Goal: Task Accomplishment & Management: Manage account settings

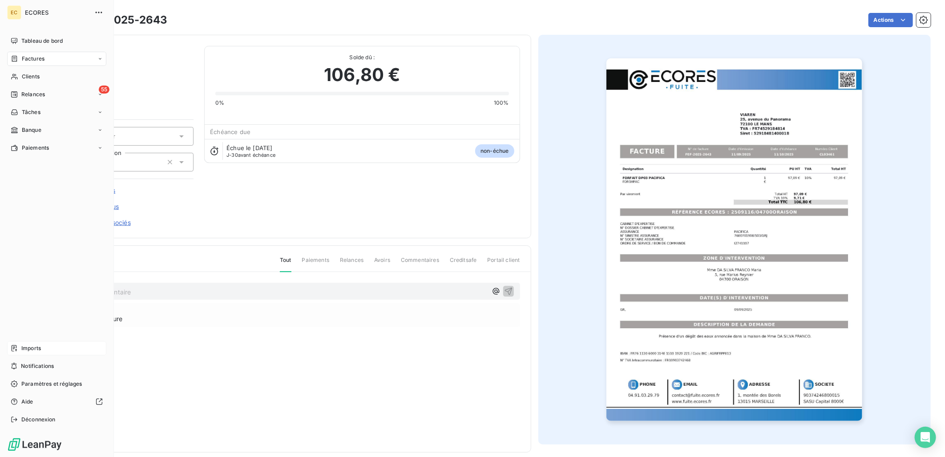
click at [36, 348] on span "Imports" at bounding box center [31, 348] width 20 height 8
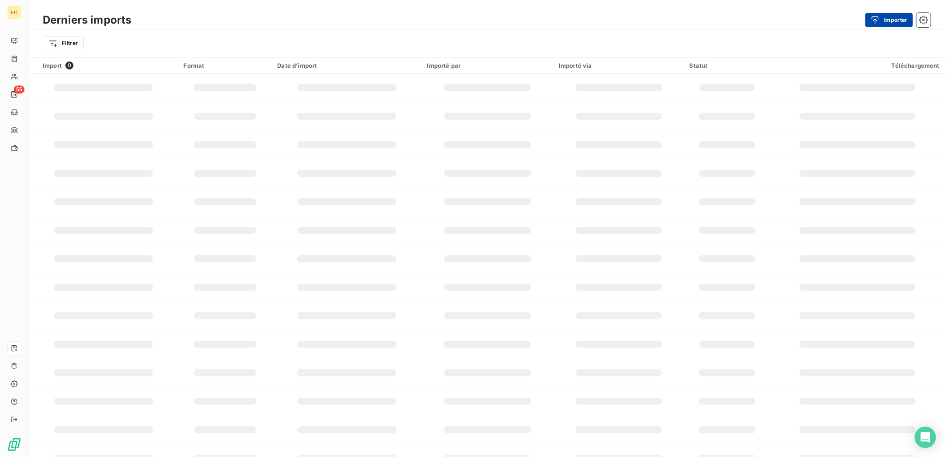
click at [891, 14] on button "Importer" at bounding box center [890, 20] width 48 height 14
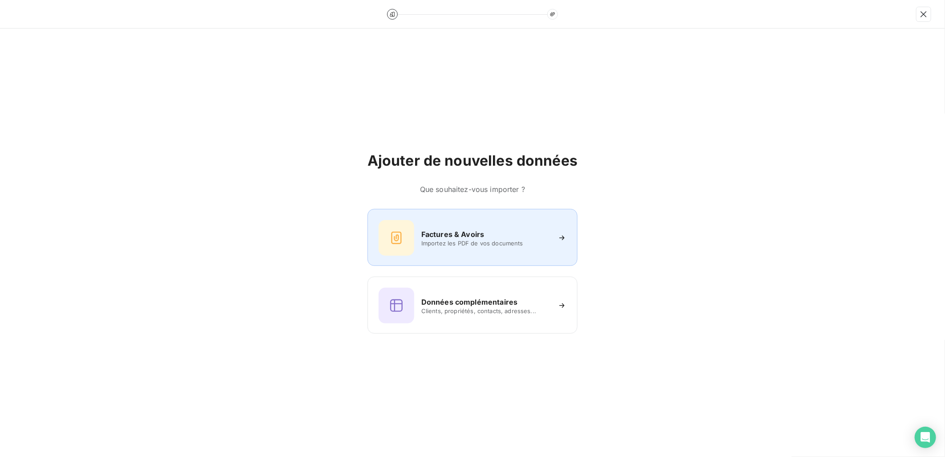
click at [475, 223] on div "Factures & Avoirs Importez les PDF de vos documents" at bounding box center [473, 238] width 188 height 36
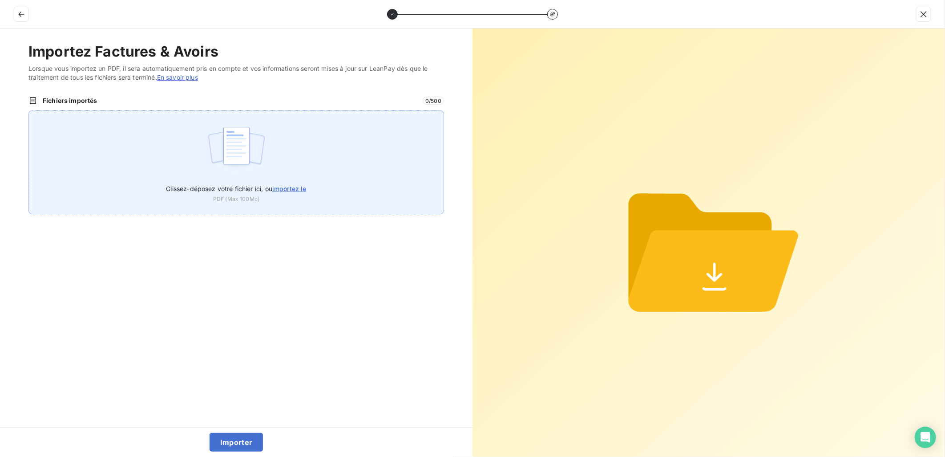
click at [332, 187] on div "Glissez-déposez votre fichier ici, ou importez le PDF (Max 100Mo)" at bounding box center [236, 162] width 416 height 104
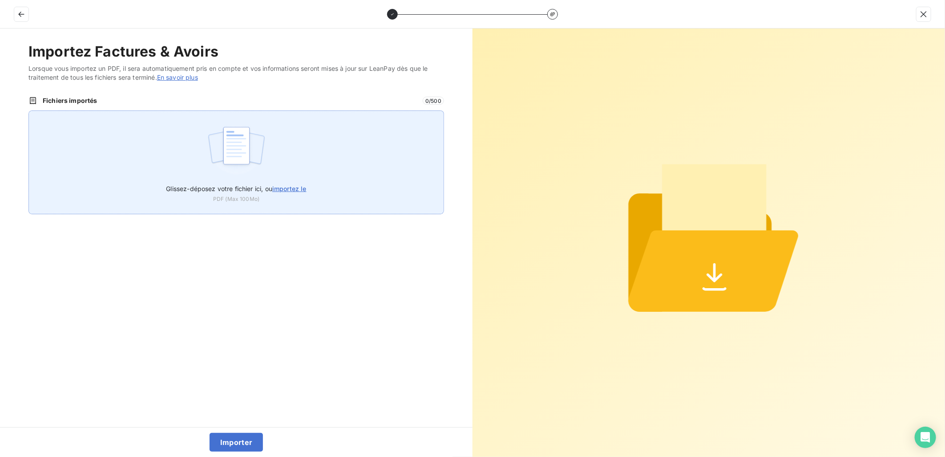
type input "C:\fakepath\FEF-2025-2644.pdf"
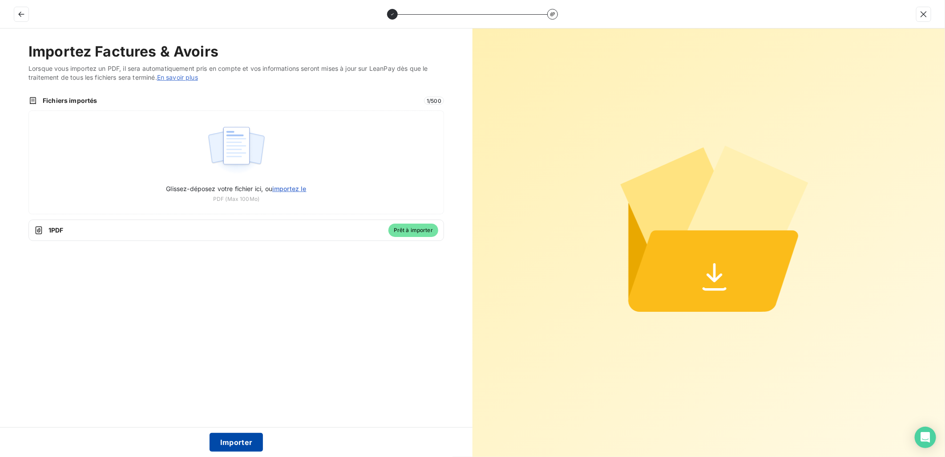
click at [236, 446] on button "Importer" at bounding box center [237, 442] width 54 height 19
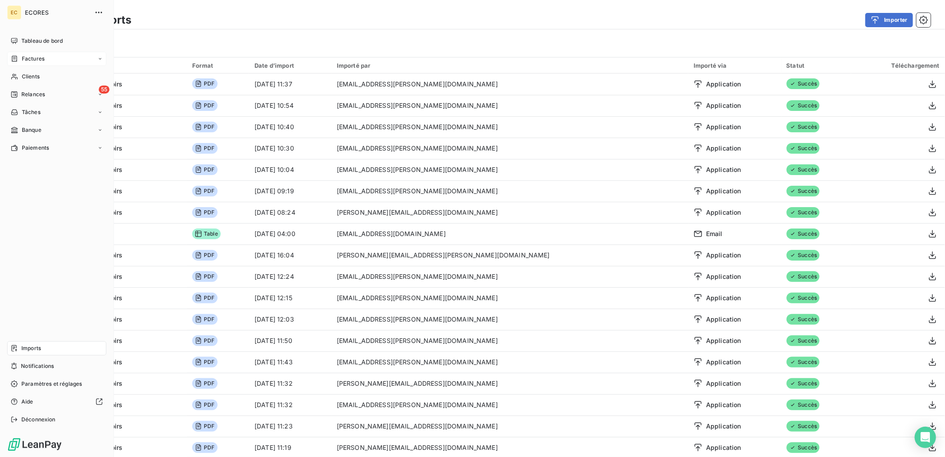
click at [34, 59] on span "Factures" at bounding box center [33, 59] width 23 height 8
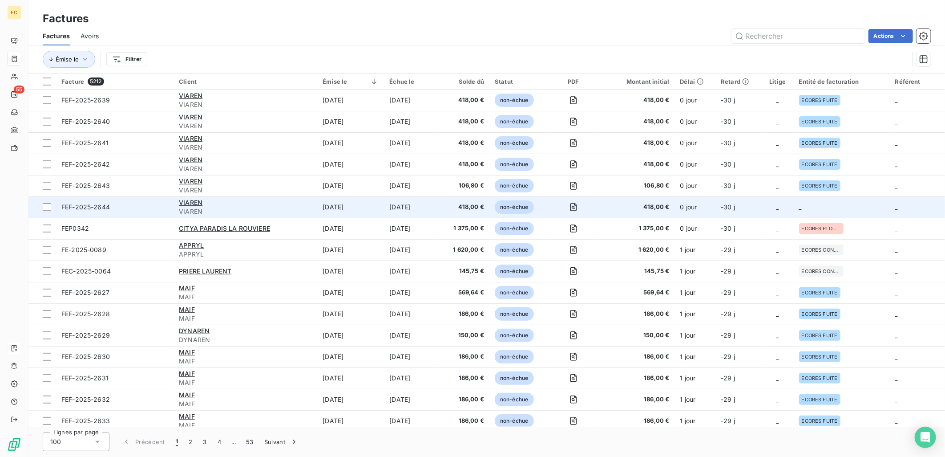
click at [821, 210] on td "_" at bounding box center [842, 206] width 96 height 21
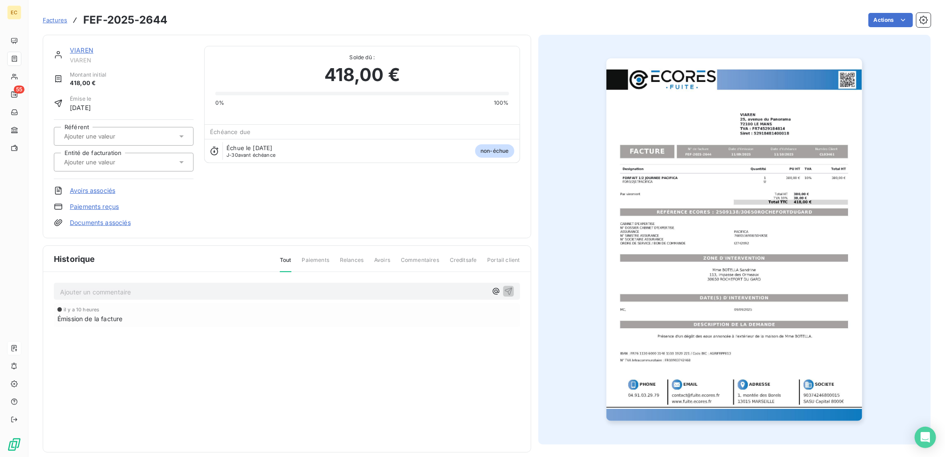
click at [89, 225] on link "Documents associés" at bounding box center [100, 222] width 61 height 9
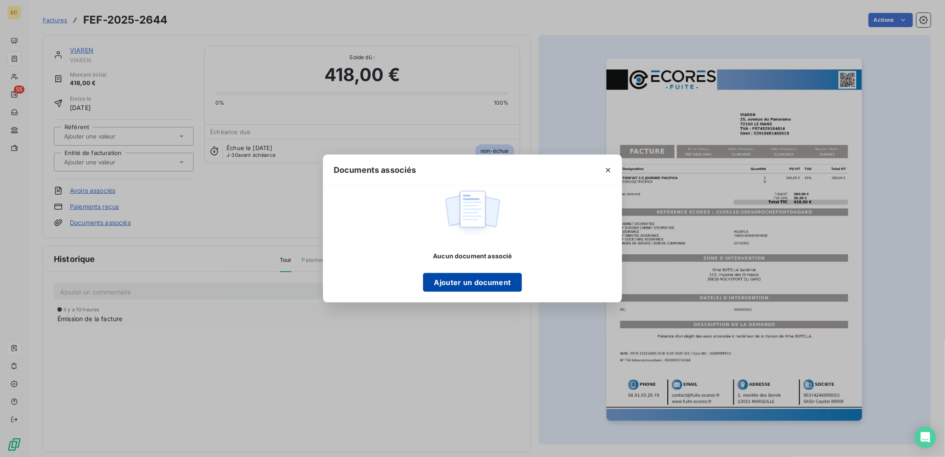
click at [481, 275] on button "Ajouter un document" at bounding box center [472, 282] width 98 height 19
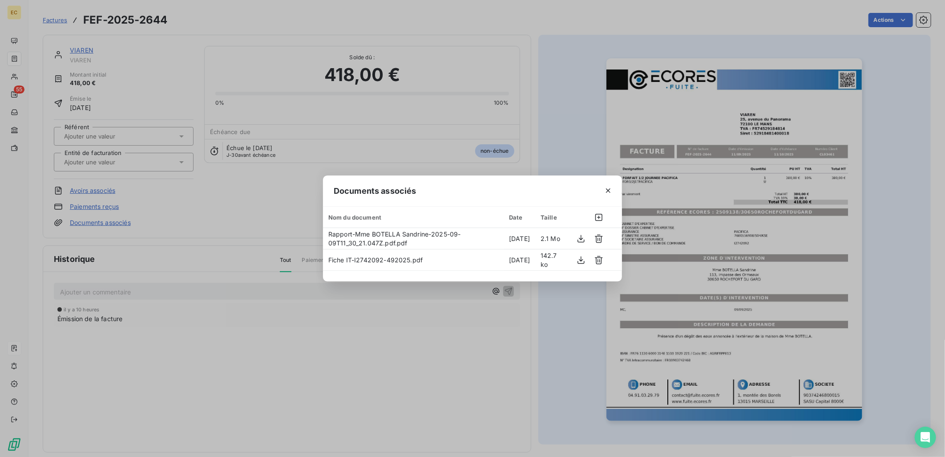
click at [267, 199] on div "Documents associés Nom du document Date Taille Rapport-Mme BOTELLA Sandrine-202…" at bounding box center [472, 228] width 945 height 457
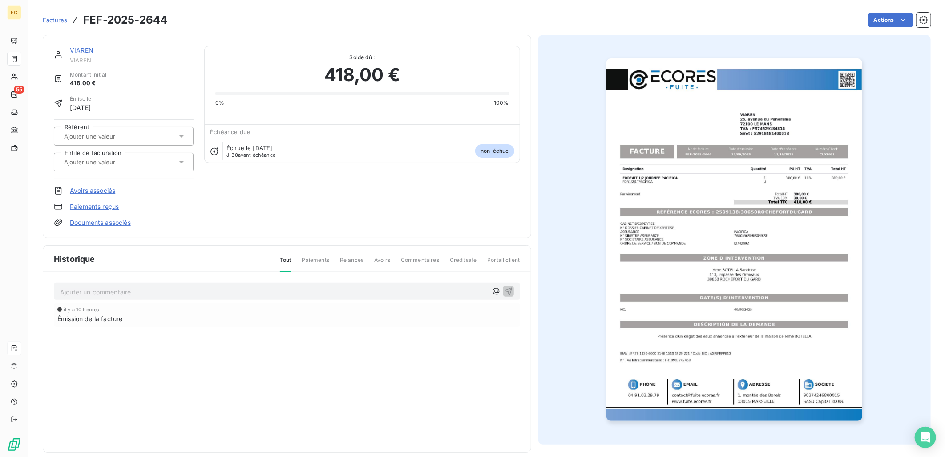
click at [149, 155] on div at bounding box center [124, 162] width 140 height 19
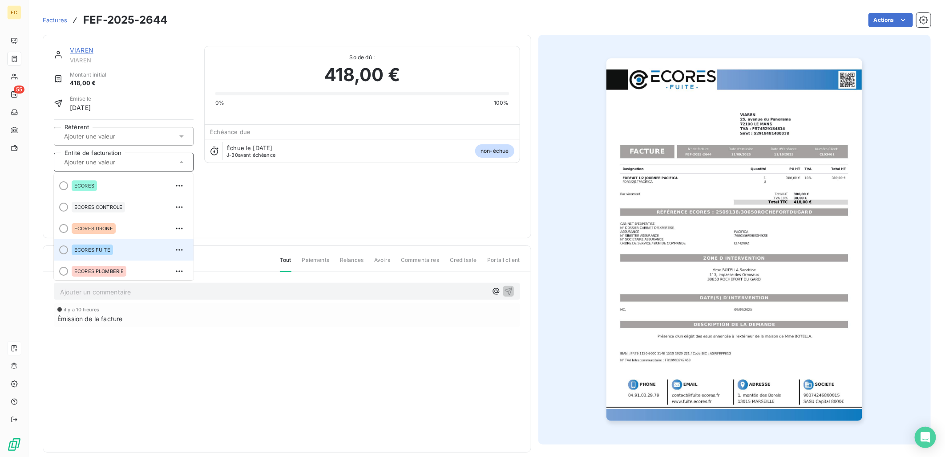
click at [119, 243] on div "ECORES FUITE" at bounding box center [129, 250] width 115 height 14
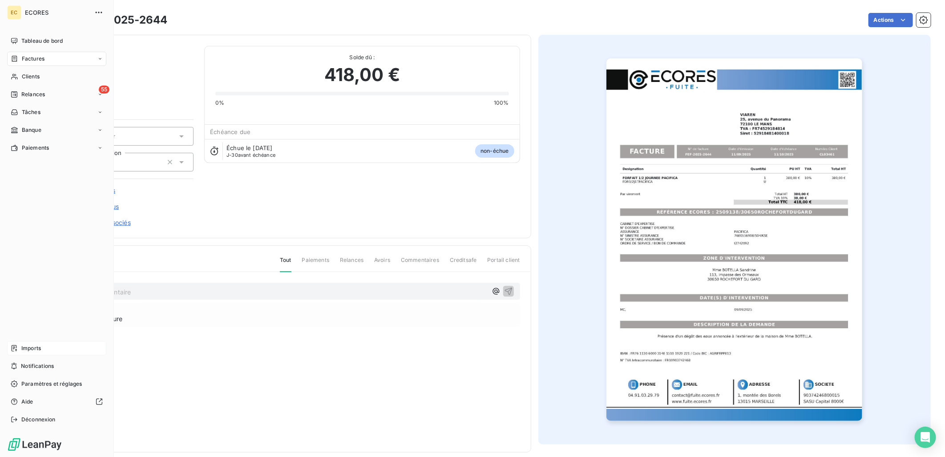
click at [28, 349] on span "Imports" at bounding box center [31, 348] width 20 height 8
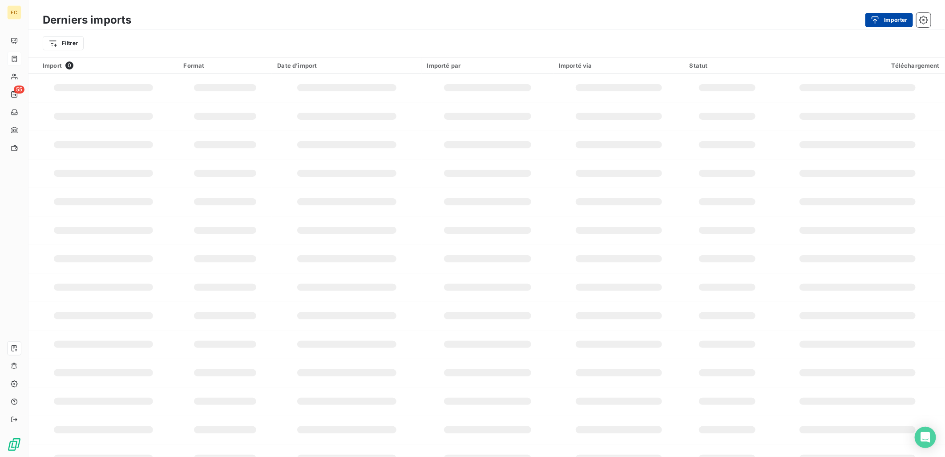
click at [883, 16] on div "button" at bounding box center [877, 20] width 13 height 9
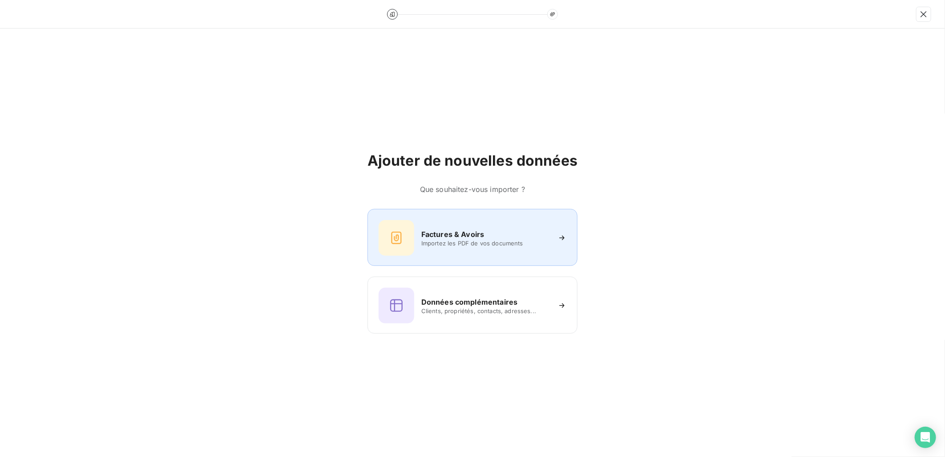
click at [437, 246] on span "Importez les PDF de vos documents" at bounding box center [485, 242] width 129 height 7
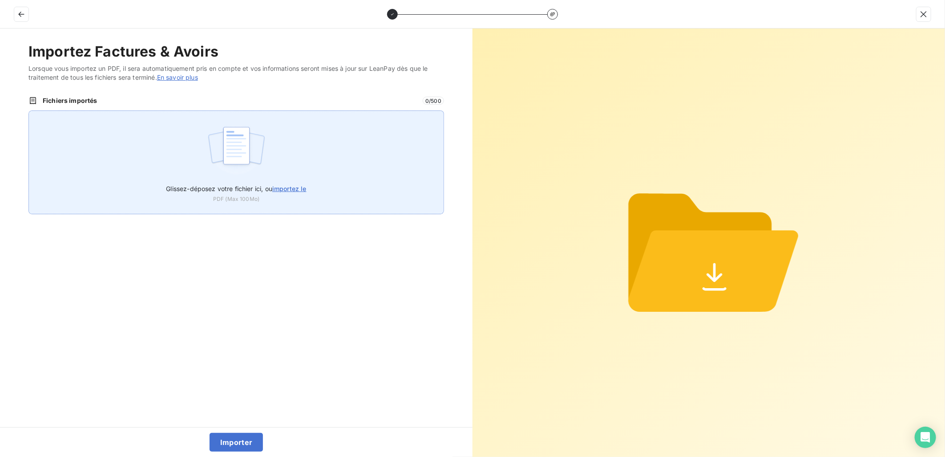
click at [280, 178] on label "Glissez-déposez votre fichier ici, ou importez le" at bounding box center [236, 186] width 140 height 16
click at [29, 111] on input "Glissez-déposez votre fichier ici, ou importez le" at bounding box center [28, 110] width 0 height 0
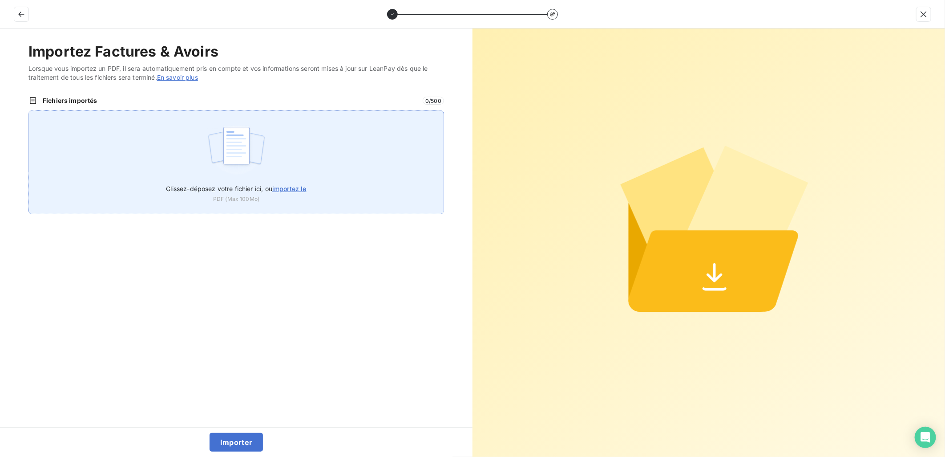
type input "C:\fakepath\FEF-2025-2645.pdf"
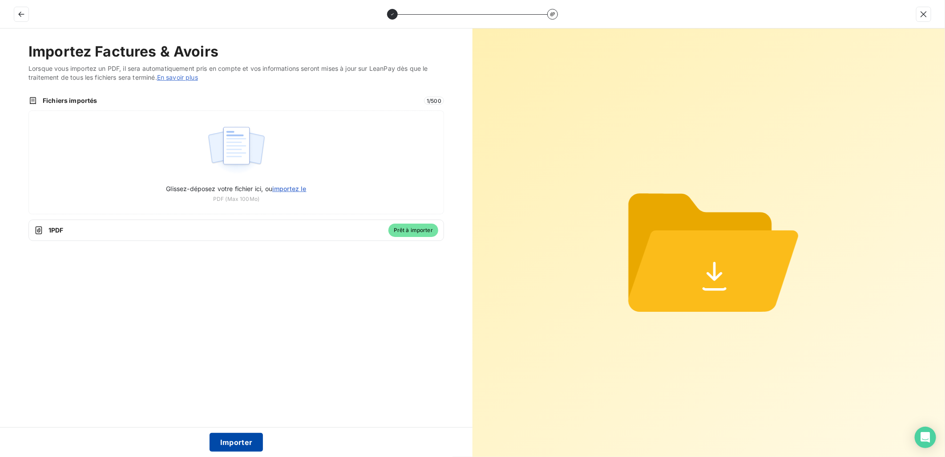
click at [235, 444] on button "Importer" at bounding box center [237, 442] width 54 height 19
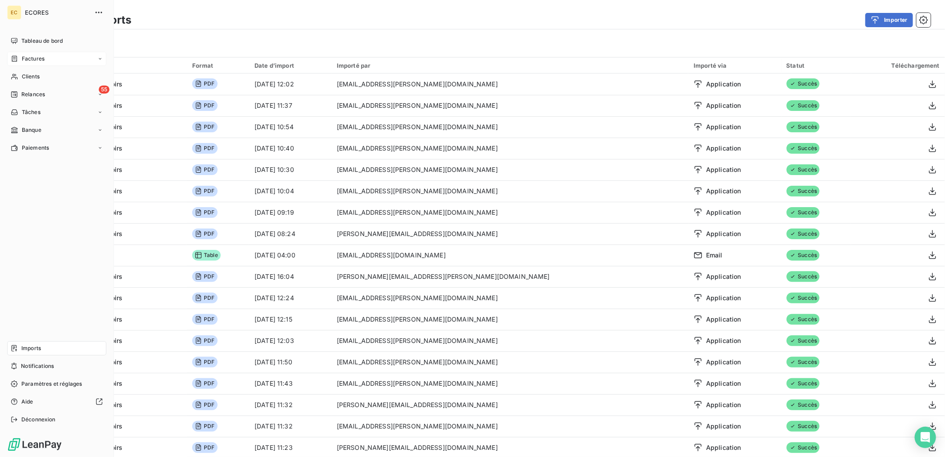
click at [32, 59] on span "Factures" at bounding box center [33, 59] width 23 height 8
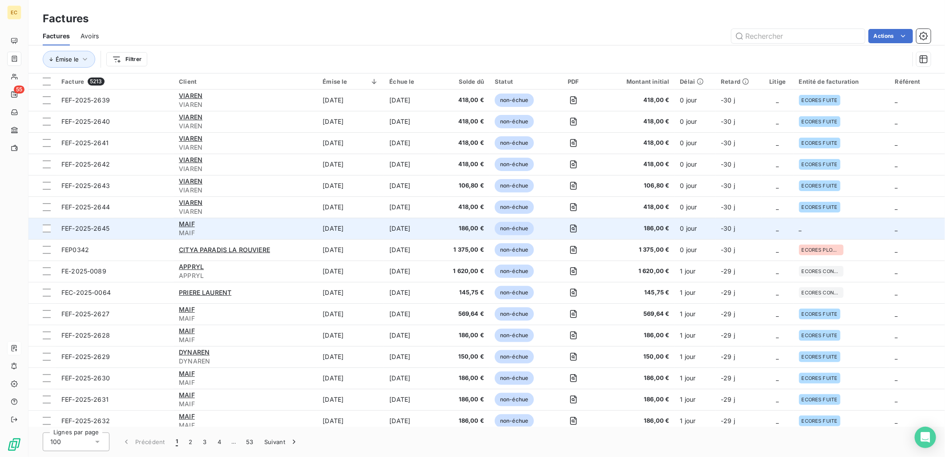
click at [819, 230] on td "_" at bounding box center [842, 228] width 96 height 21
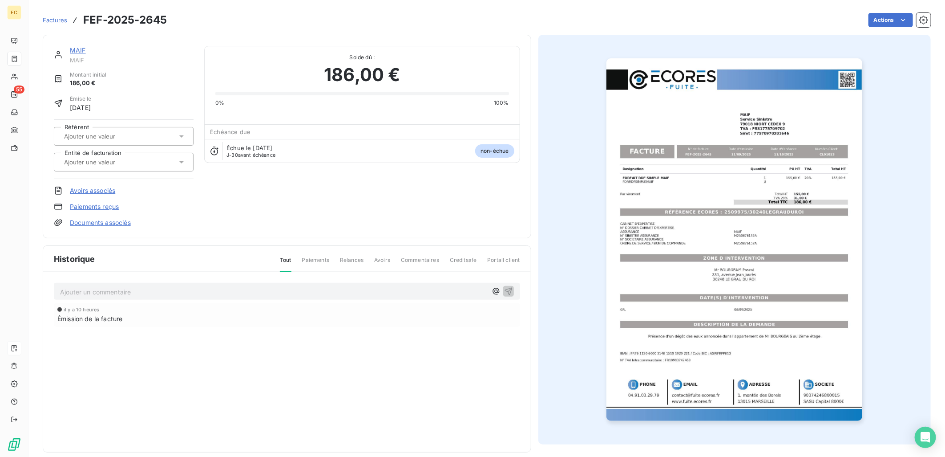
click at [114, 223] on link "Documents associés" at bounding box center [100, 222] width 61 height 9
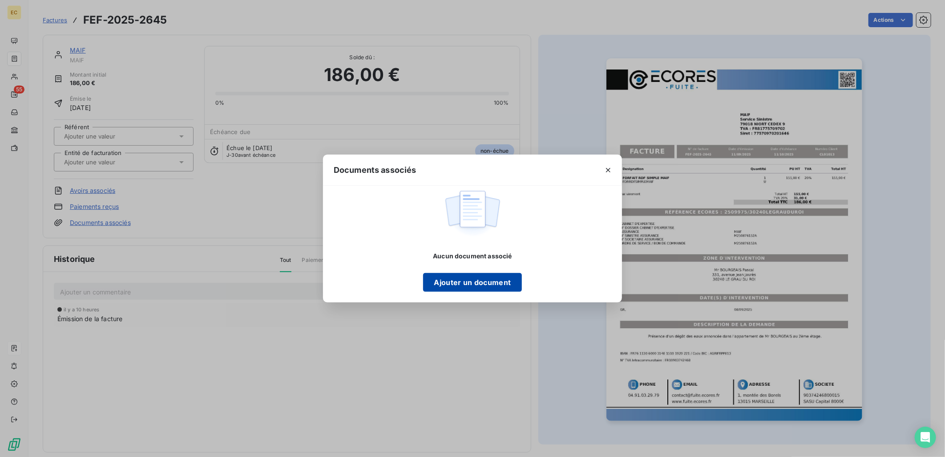
click at [452, 282] on button "Ajouter un document" at bounding box center [472, 282] width 98 height 19
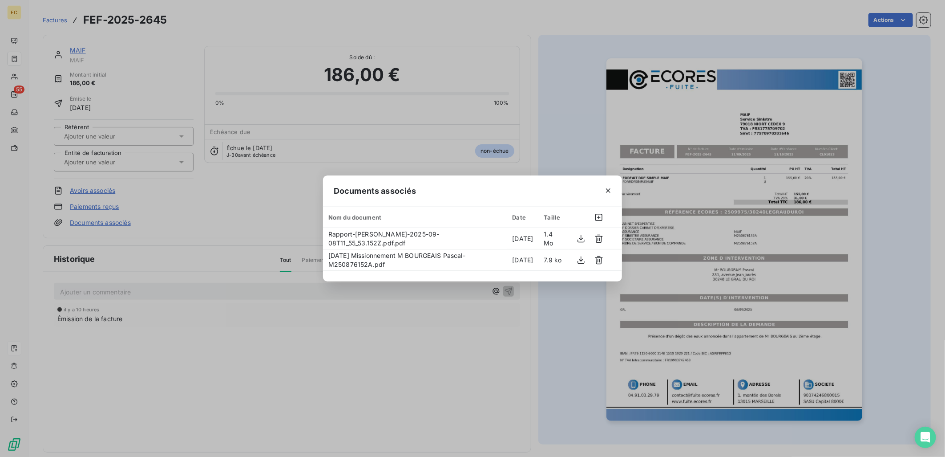
click at [472, 357] on div "Documents associés Nom du document Date Taille Rapport-[PERSON_NAME]-2025-09-08…" at bounding box center [472, 228] width 945 height 457
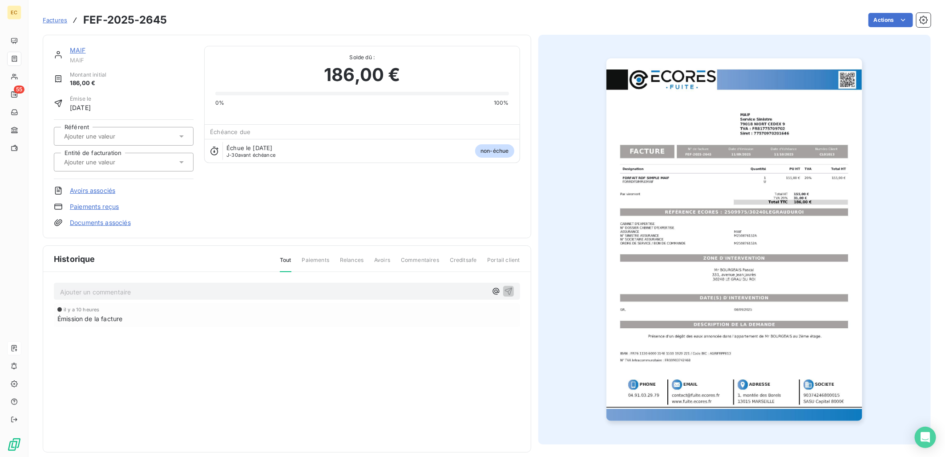
click at [83, 159] on input "text" at bounding box center [107, 162] width 89 height 8
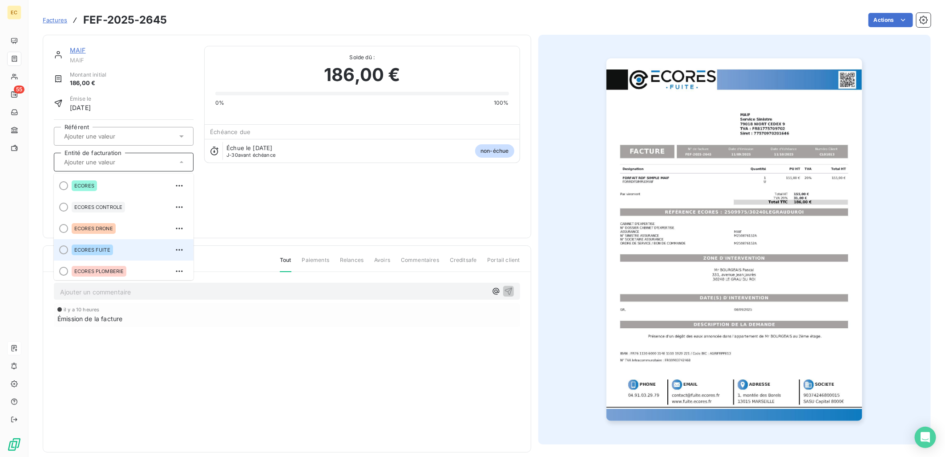
click at [124, 244] on div "ECORES FUITE" at bounding box center [129, 250] width 115 height 14
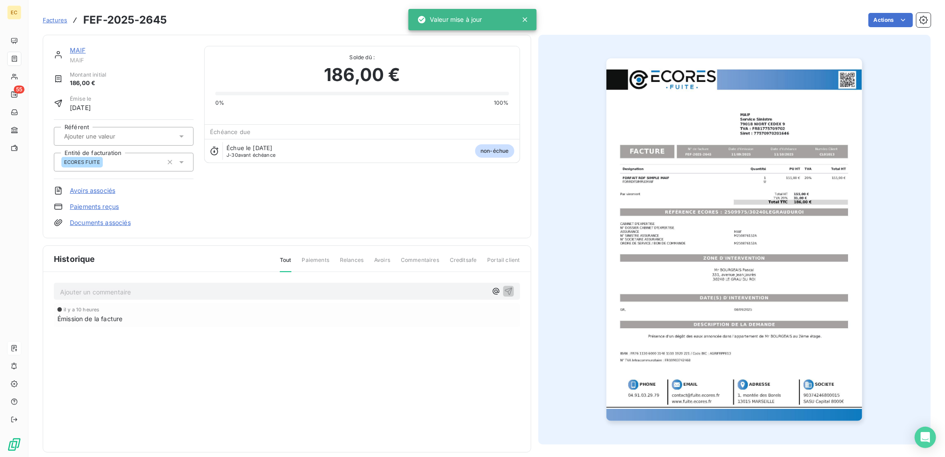
click at [109, 223] on link "Documents associés" at bounding box center [100, 222] width 61 height 9
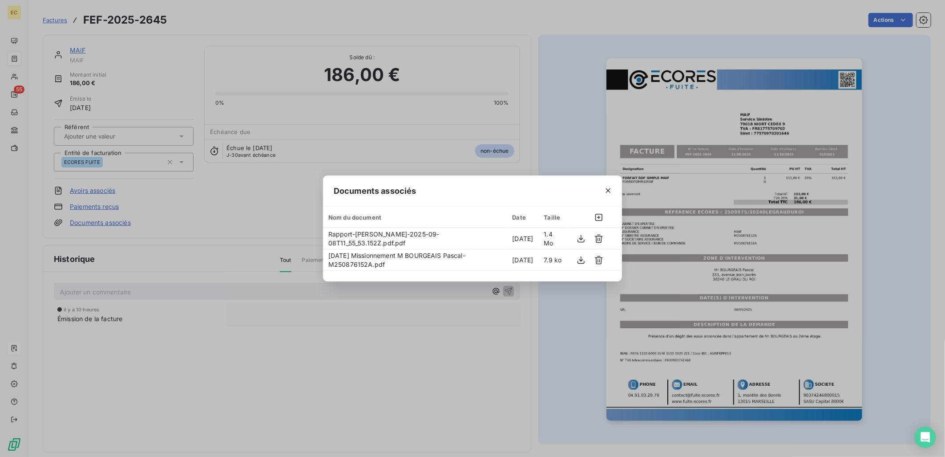
click at [342, 328] on div "Documents associés Nom du document Date Taille Rapport-[PERSON_NAME]-2025-09-08…" at bounding box center [472, 228] width 945 height 457
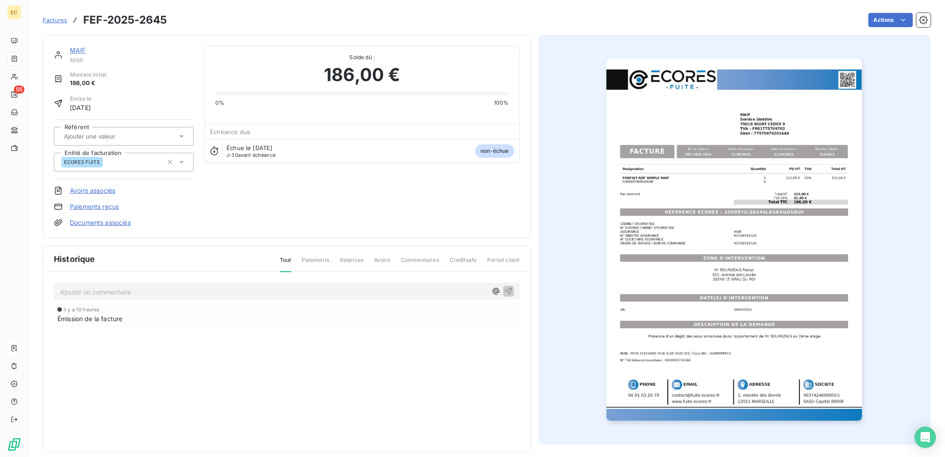
click at [95, 225] on link "Documents associés" at bounding box center [100, 222] width 61 height 9
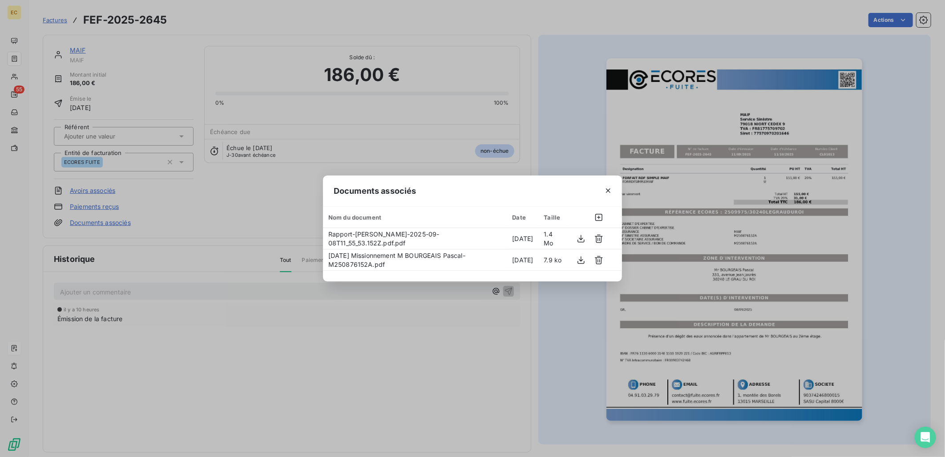
click at [245, 219] on div "Documents associés Nom du document Date Taille Rapport-[PERSON_NAME]-2025-09-08…" at bounding box center [472, 228] width 945 height 457
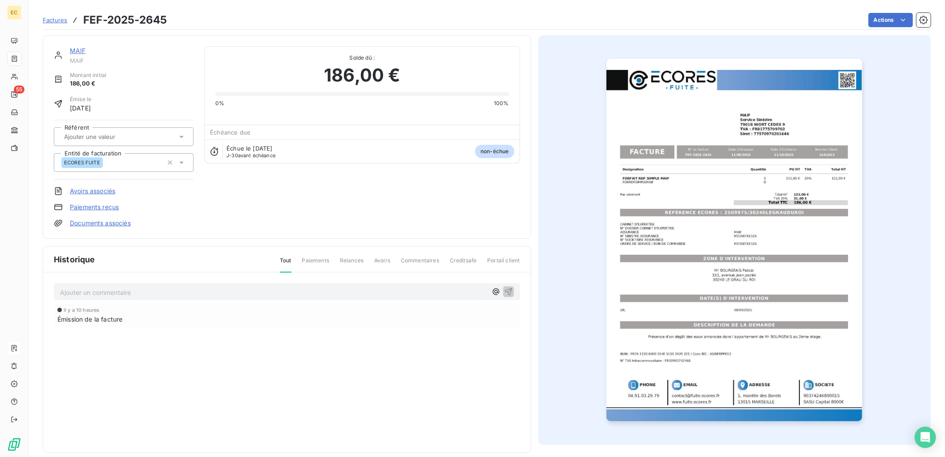
scroll to position [10, 0]
